Goal: Check status

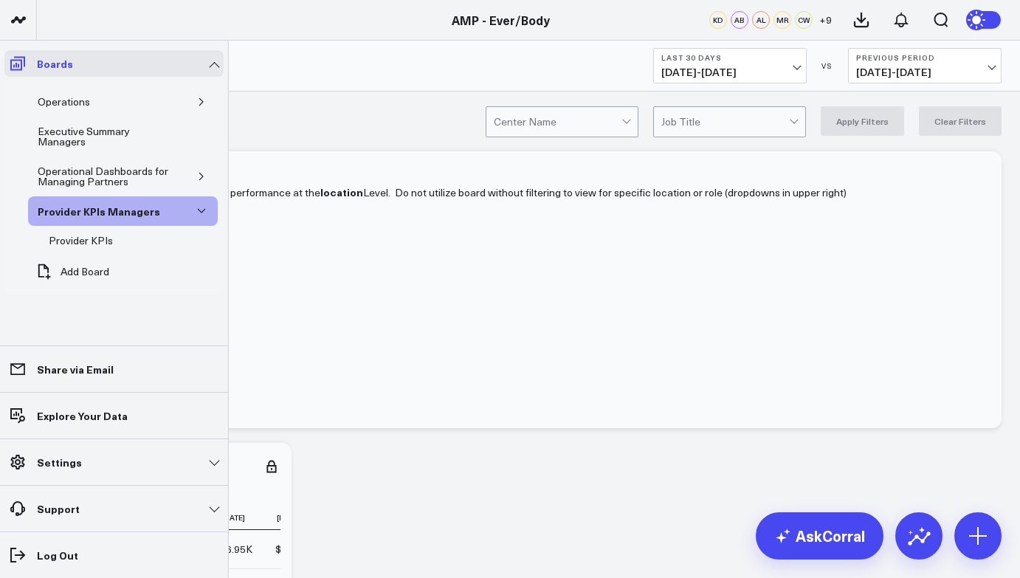
click at [16, 70] on icon at bounding box center [17, 64] width 15 height 14
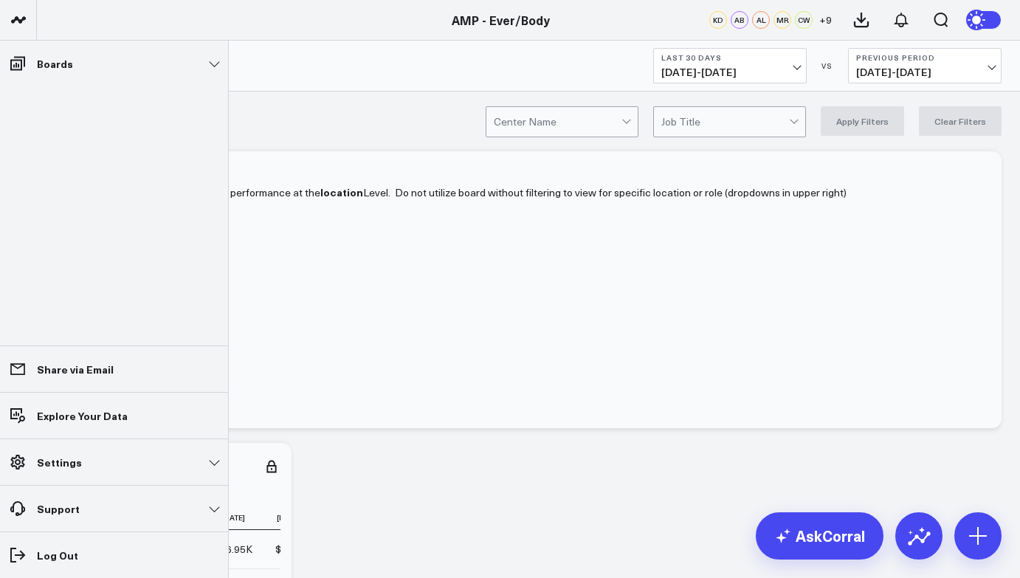
click at [124, 78] on li "Boards Operations Executive Summary Managers Operational Dashboards for Managin…" at bounding box center [114, 64] width 228 height 46
click at [71, 62] on link "Boards" at bounding box center [113, 63] width 219 height 27
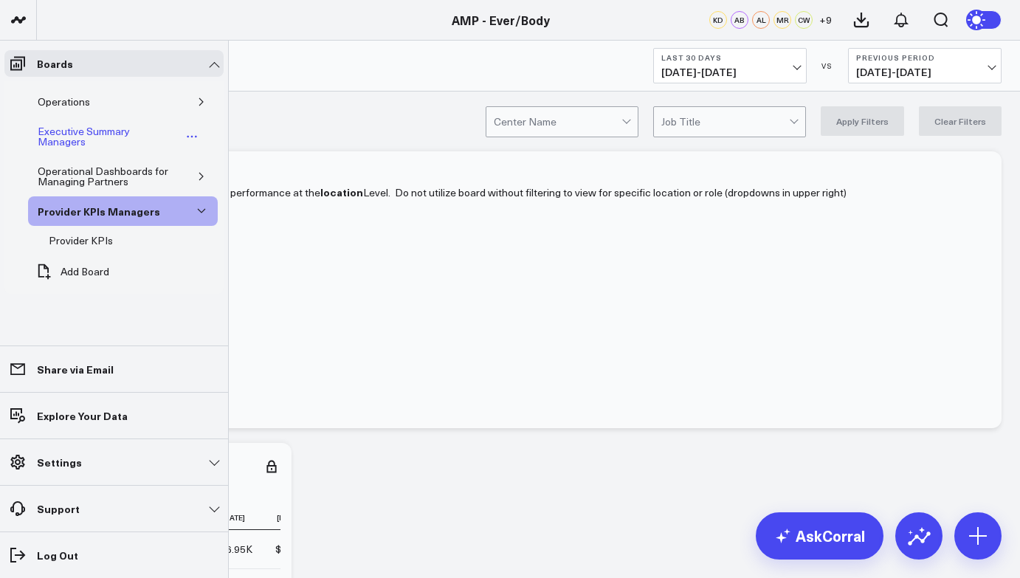
click at [106, 140] on div "Executive Summary Managers" at bounding box center [108, 137] width 148 height 28
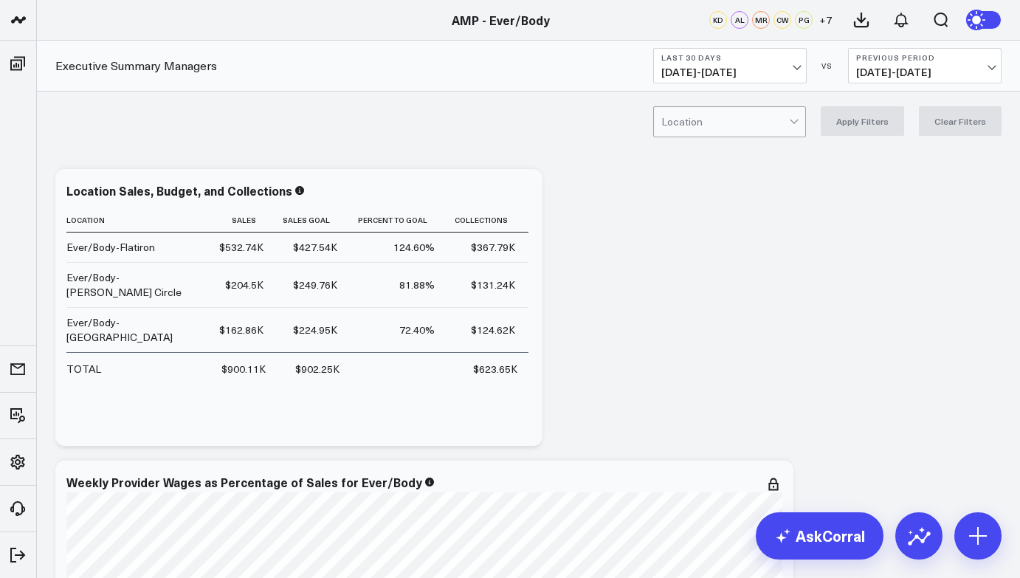
click at [710, 71] on span "[DATE] - [DATE]" at bounding box center [730, 72] width 137 height 12
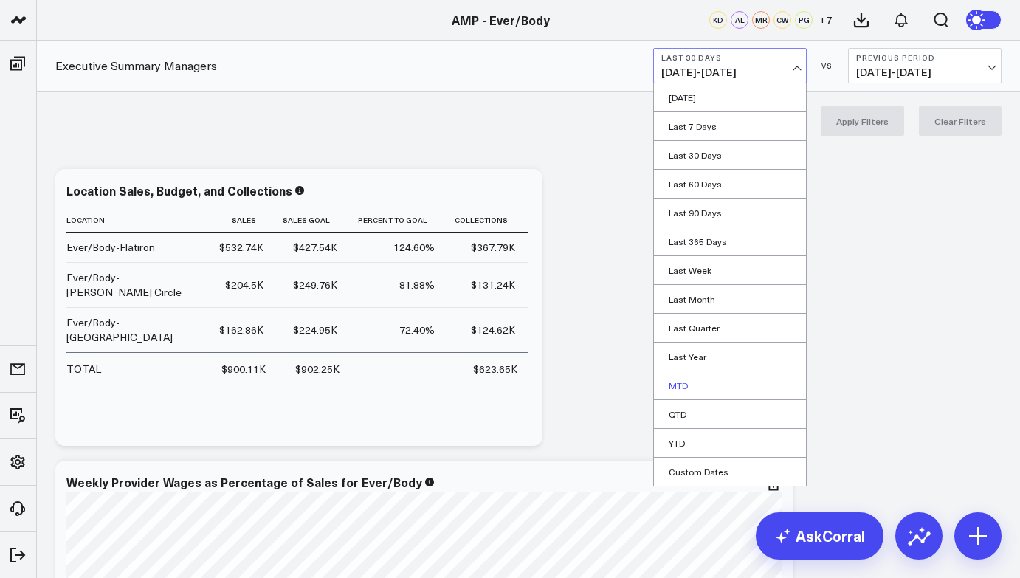
click at [696, 385] on link "MTD" at bounding box center [730, 385] width 152 height 28
